Goal: Task Accomplishment & Management: Manage account settings

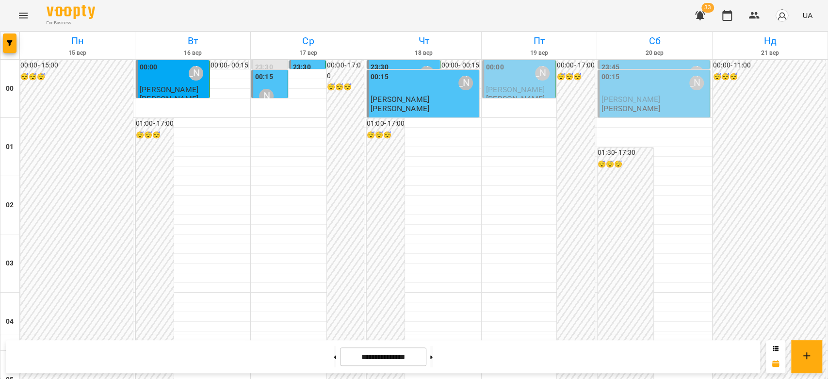
scroll to position [970, 0]
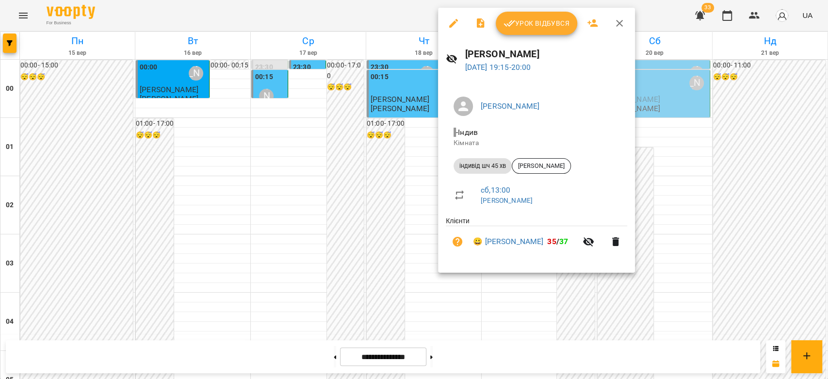
click at [394, 222] on div at bounding box center [414, 189] width 828 height 379
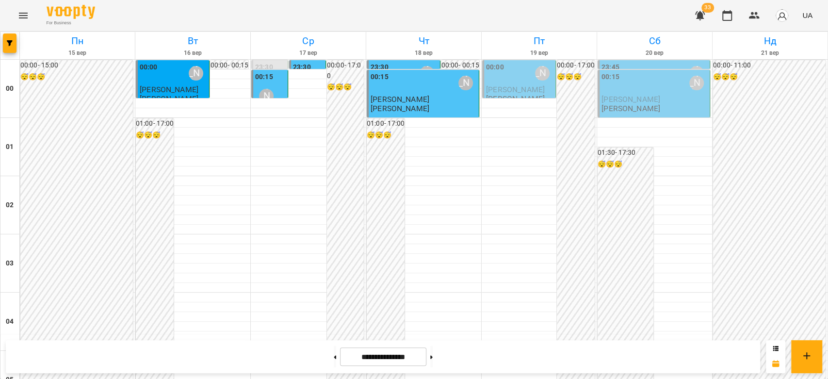
scroll to position [916, 0]
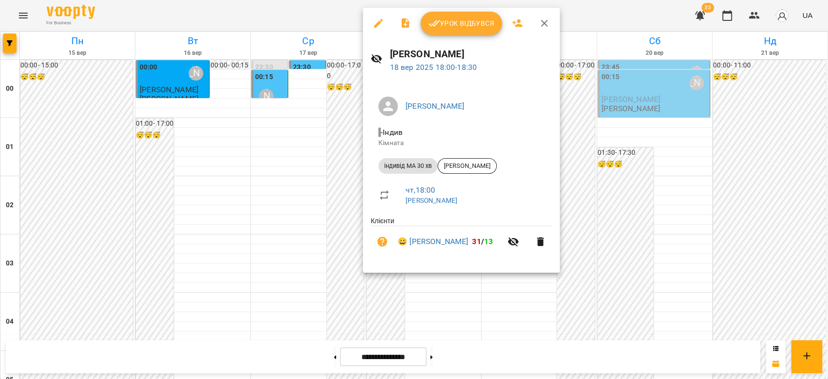
click at [657, 204] on div at bounding box center [414, 189] width 828 height 379
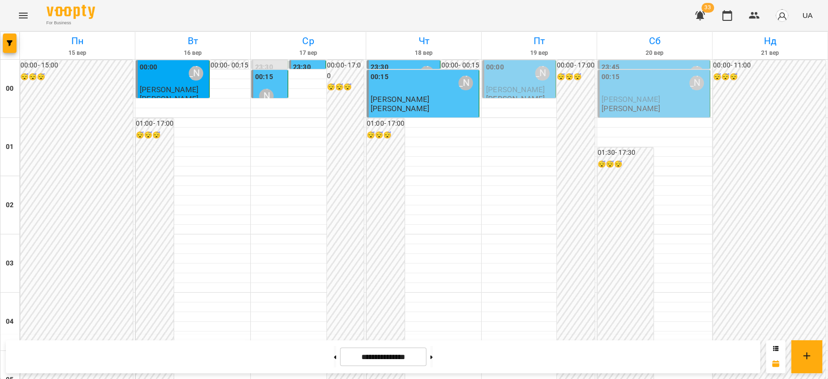
scroll to position [1122, 0]
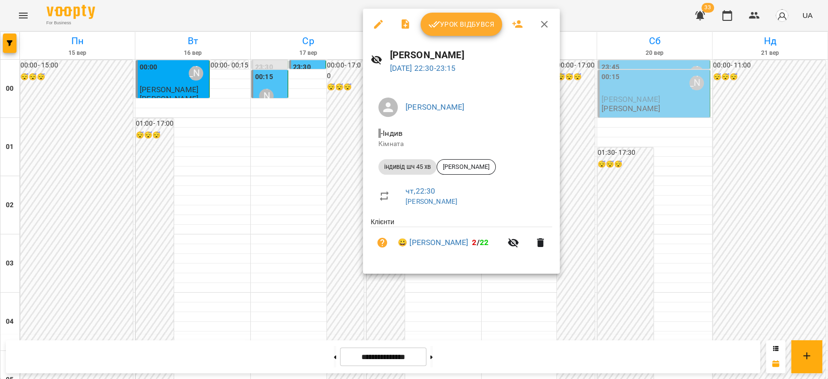
click at [615, 210] on div at bounding box center [414, 189] width 828 height 379
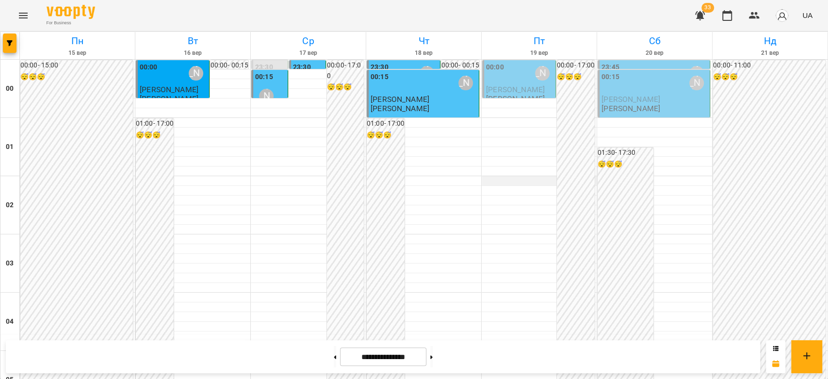
scroll to position [0, 0]
click at [520, 71] on div "00:00 [PERSON_NAME]" at bounding box center [519, 73] width 67 height 22
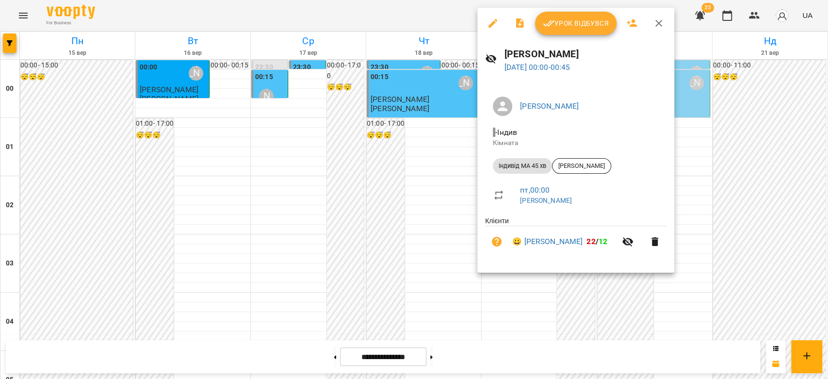
click at [732, 233] on div at bounding box center [414, 189] width 828 height 379
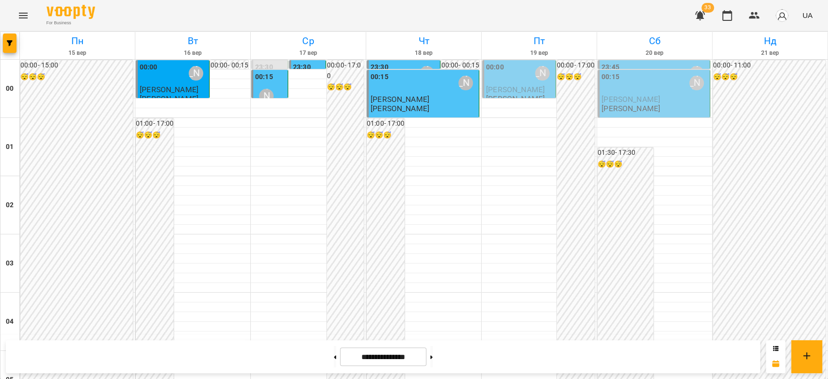
scroll to position [1122, 0]
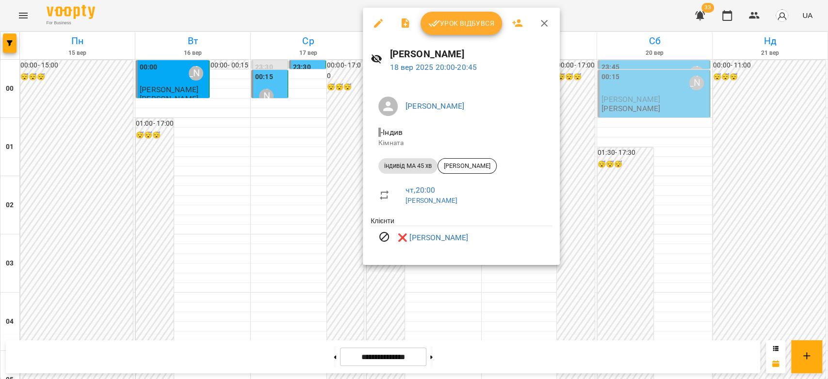
click at [663, 136] on div at bounding box center [414, 189] width 828 height 379
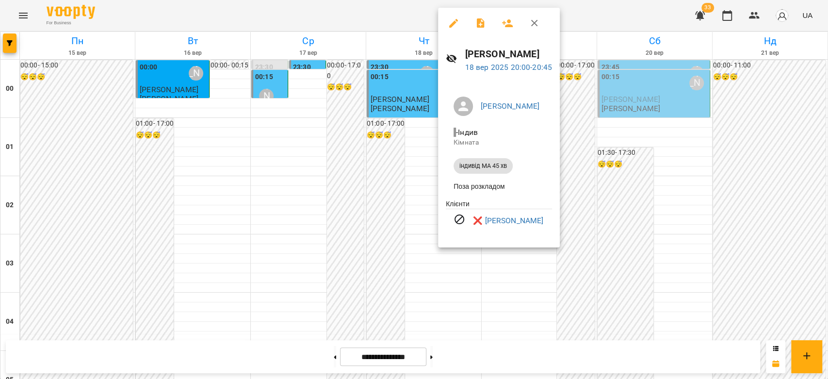
click at [594, 123] on div at bounding box center [414, 189] width 828 height 379
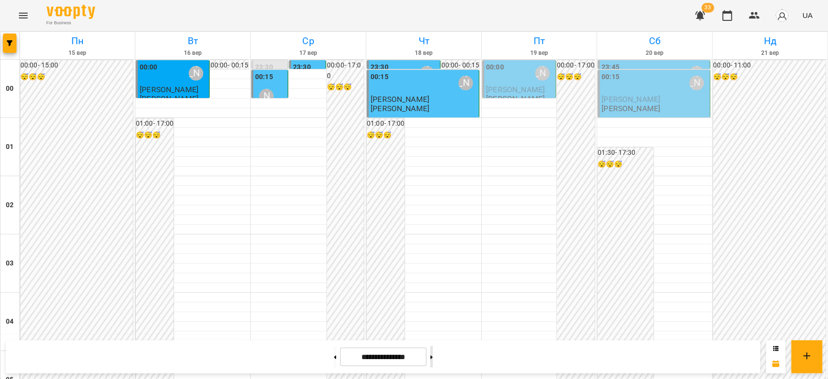
click at [433, 357] on button at bounding box center [431, 356] width 2 height 21
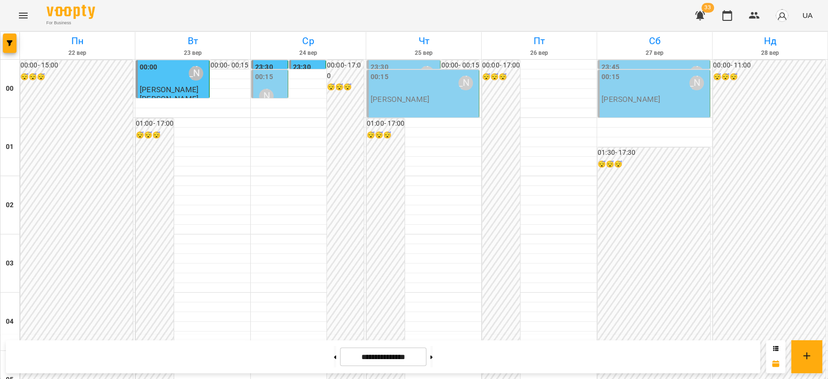
scroll to position [798, 0]
click at [334, 350] on button at bounding box center [335, 356] width 2 height 21
type input "**********"
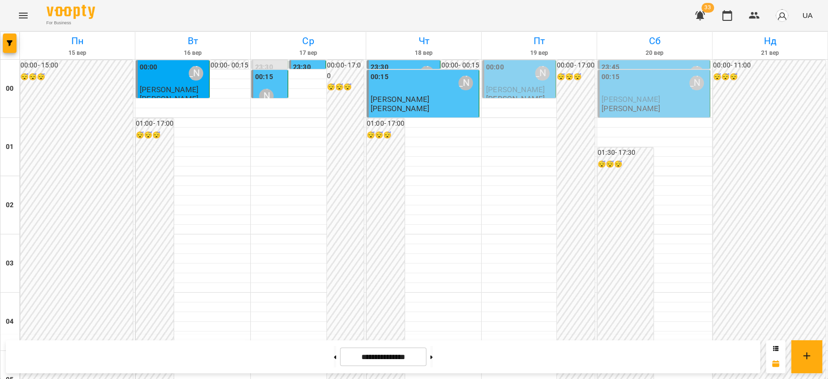
scroll to position [852, 0]
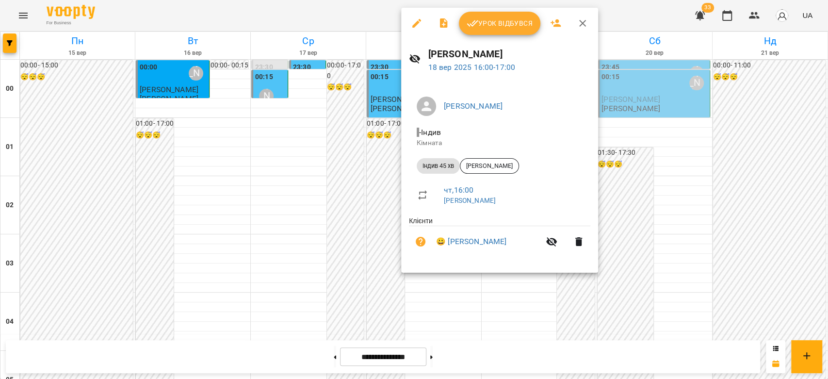
click at [660, 188] on div at bounding box center [414, 189] width 828 height 379
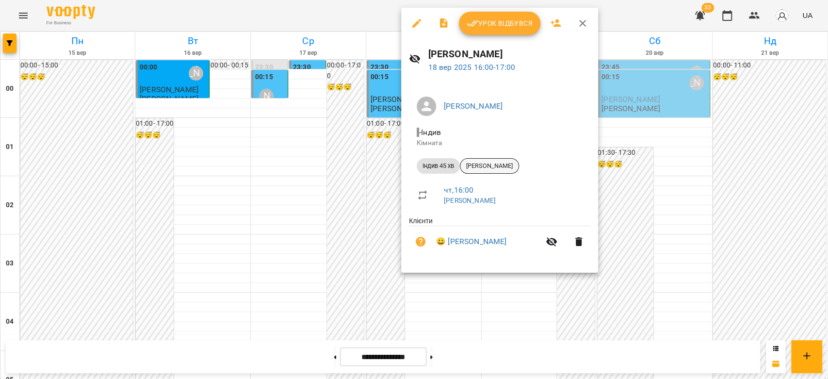
click at [485, 170] on div "[PERSON_NAME]" at bounding box center [489, 166] width 59 height 16
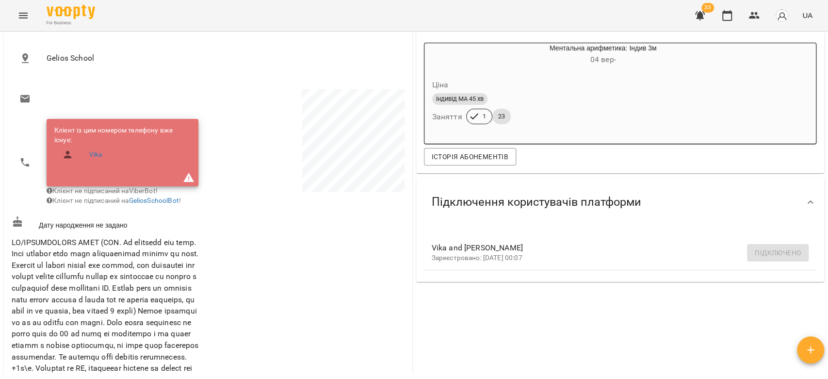
scroll to position [269, 0]
